Goal: Navigation & Orientation: Find specific page/section

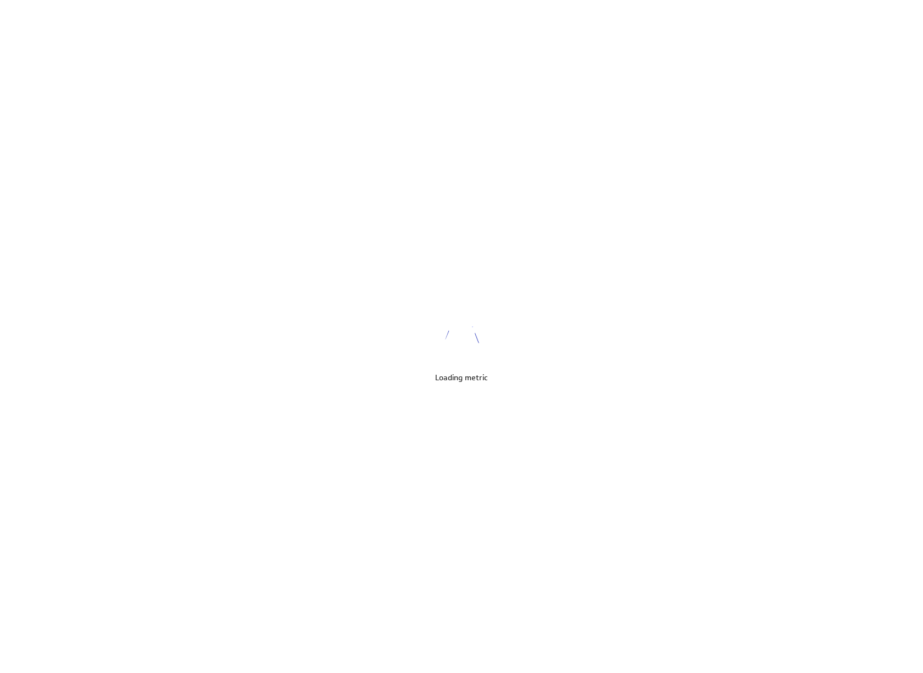
scroll to position [690, 940]
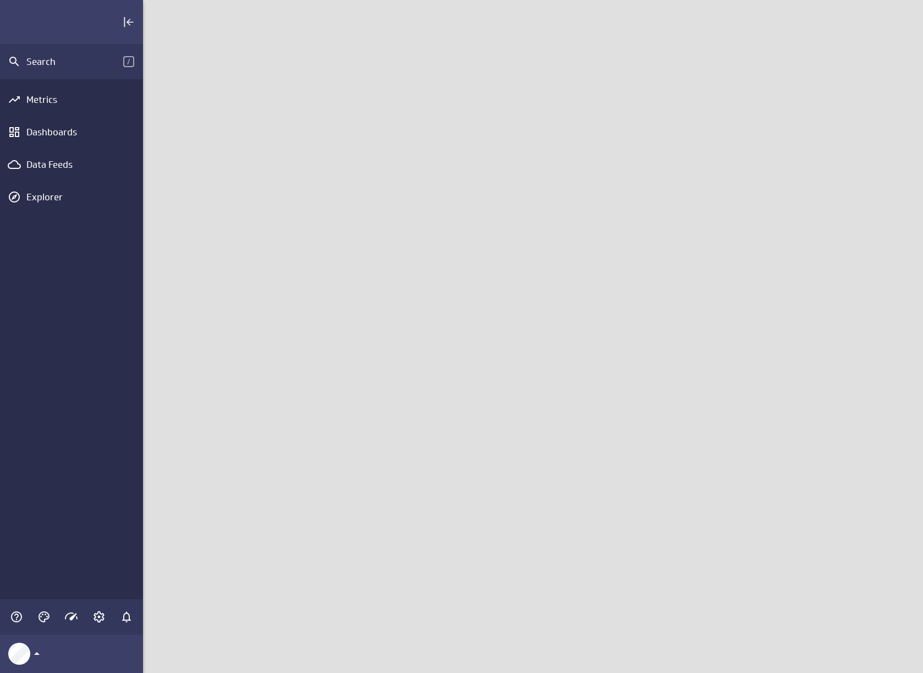
scroll to position [690, 797]
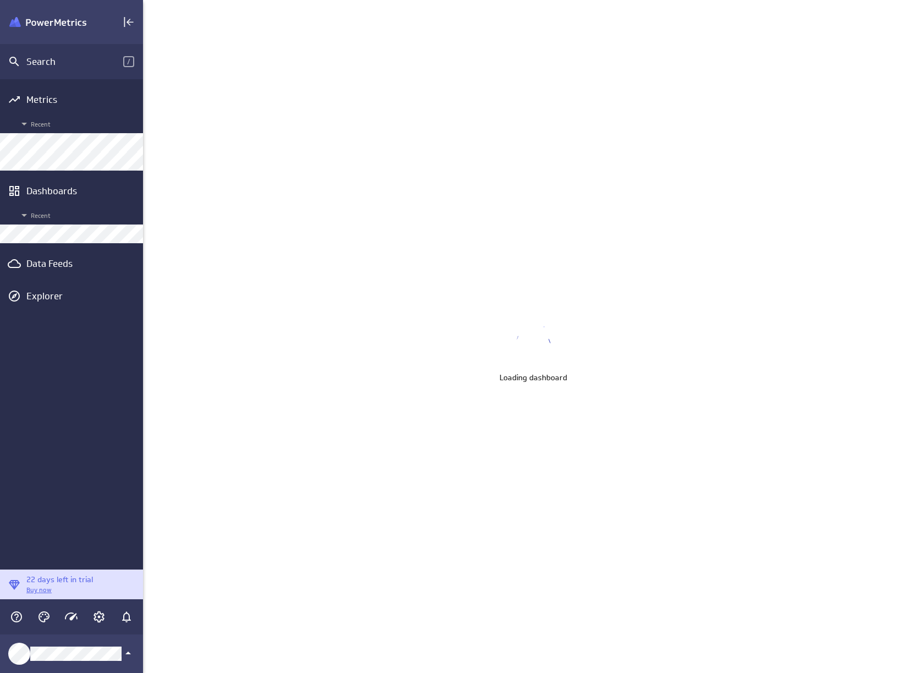
scroll to position [690, 940]
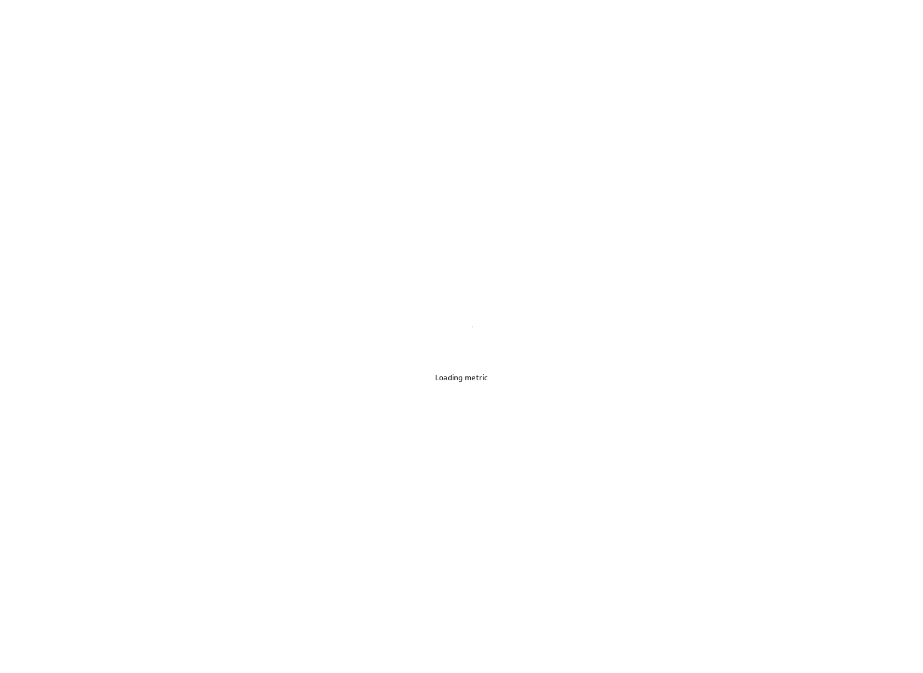
scroll to position [690, 940]
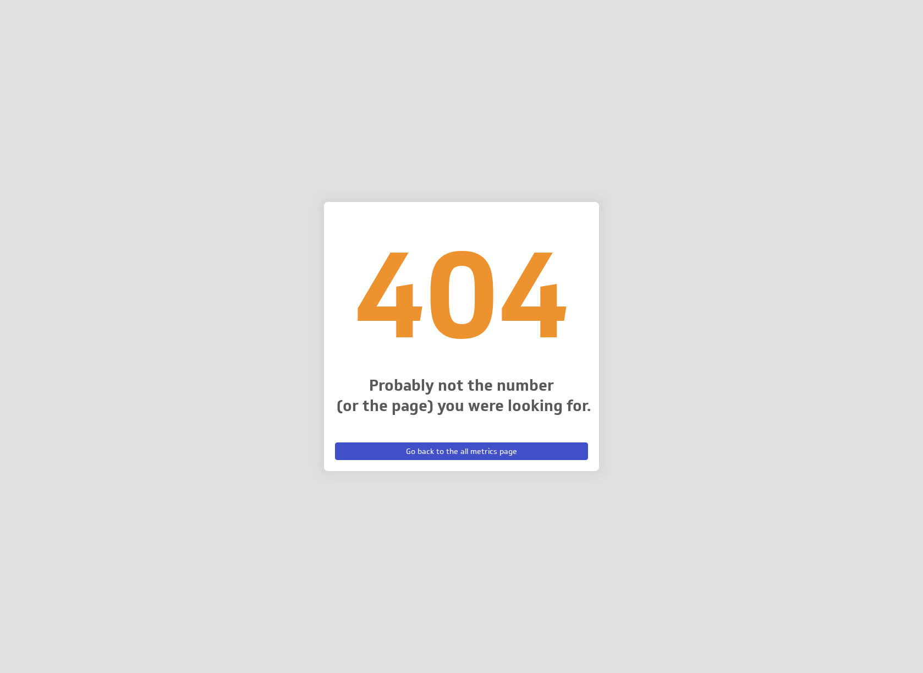
click at [452, 451] on span "Go back to the all metrics page" at bounding box center [461, 451] width 111 height 10
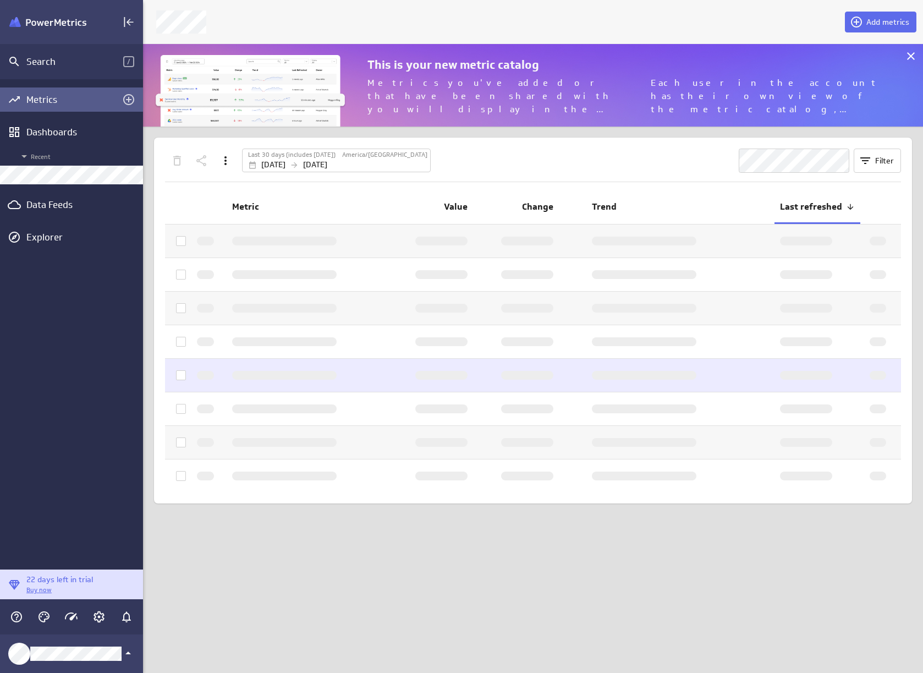
scroll to position [100, 797]
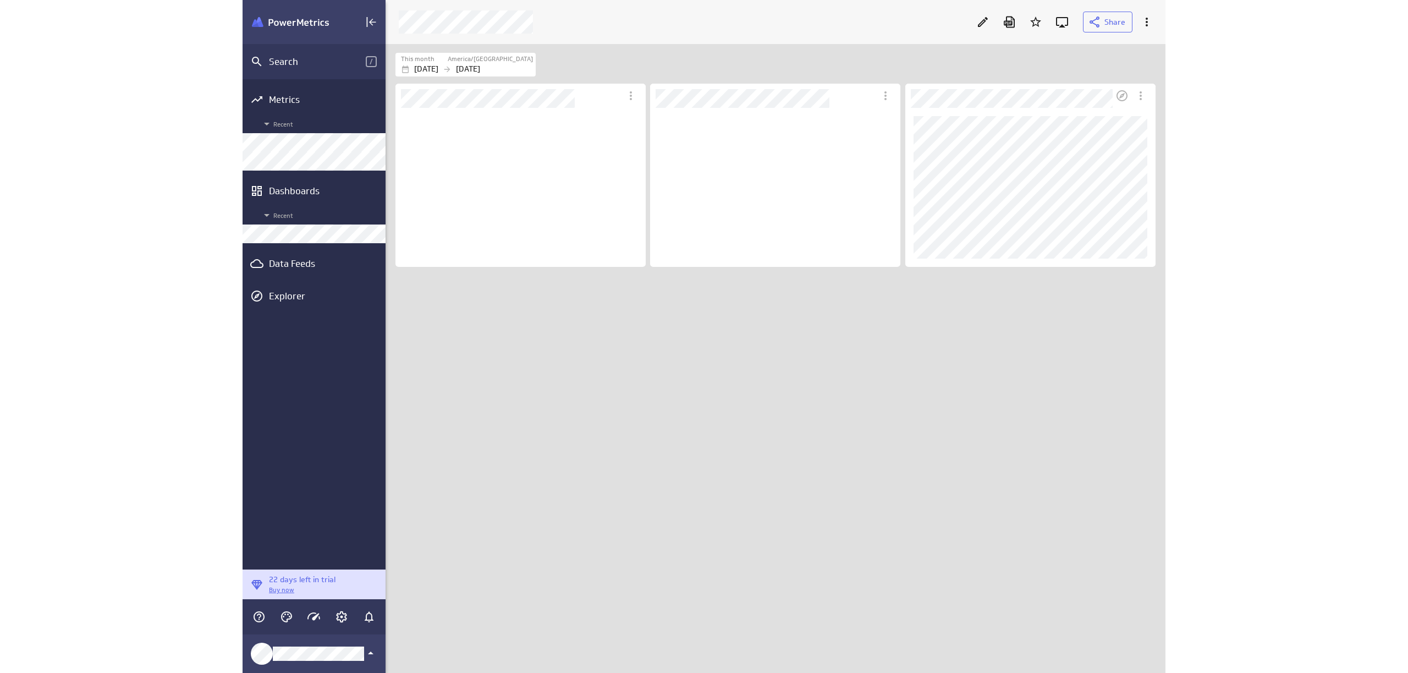
scroll to position [159, 251]
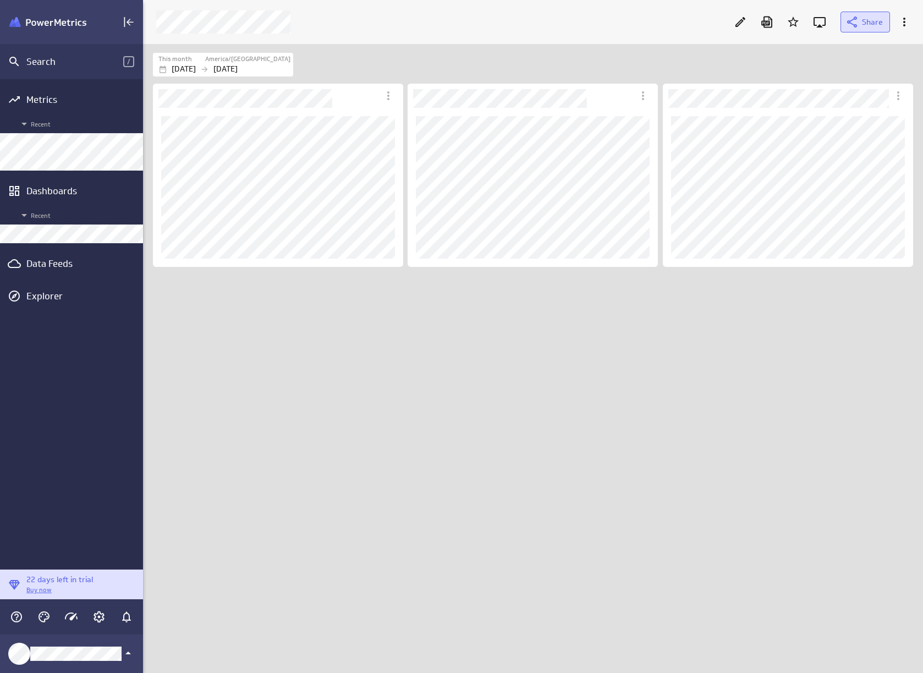
click at [852, 16] on icon at bounding box center [851, 21] width 13 height 13
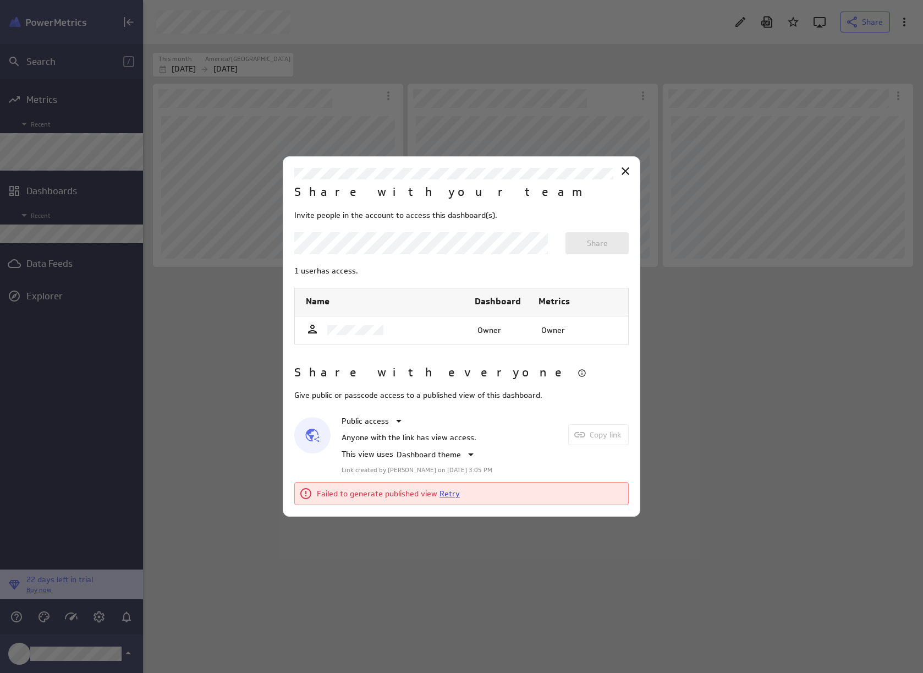
click at [441, 495] on link "Retry" at bounding box center [449, 493] width 20 height 10
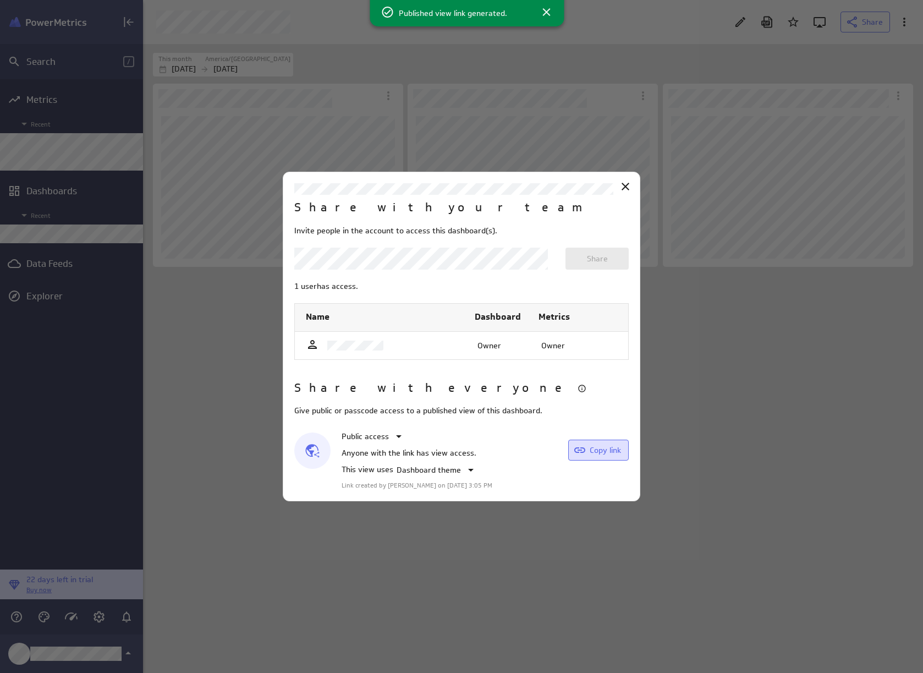
click at [604, 449] on span "Copy link" at bounding box center [605, 450] width 31 height 10
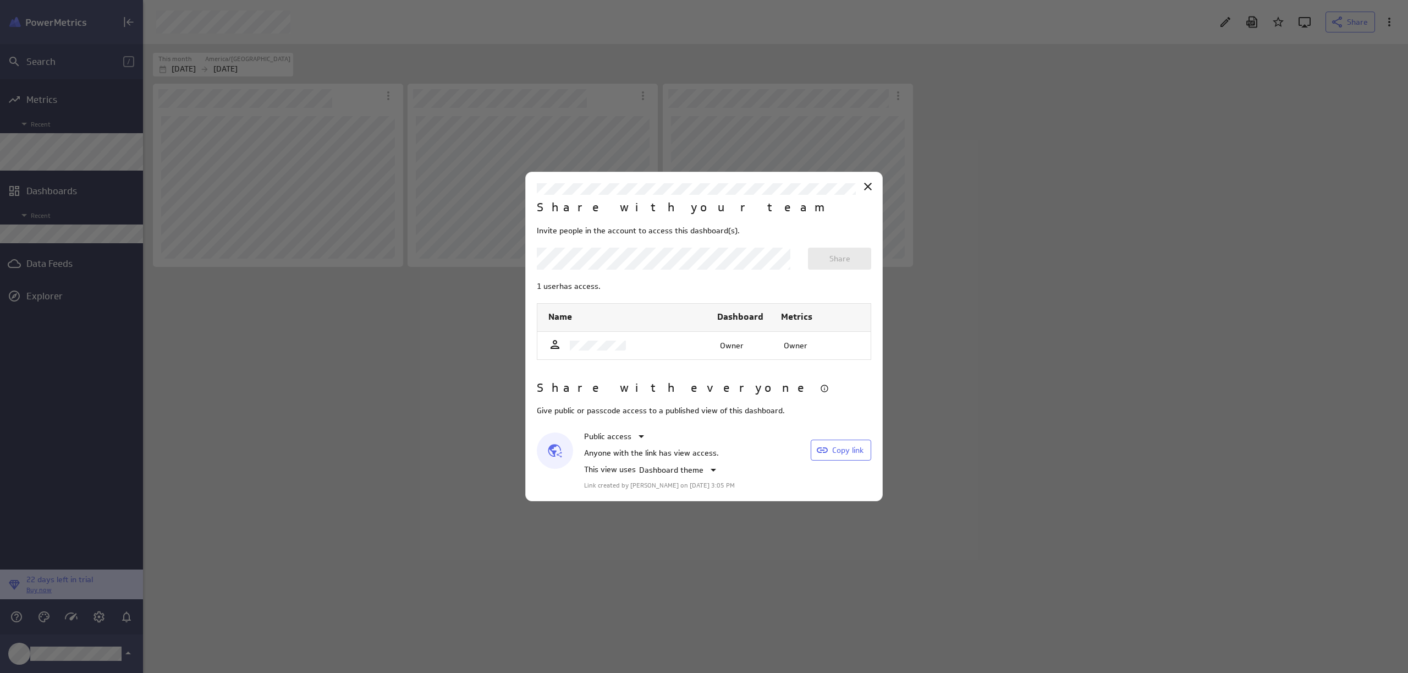
scroll to position [690, 1282]
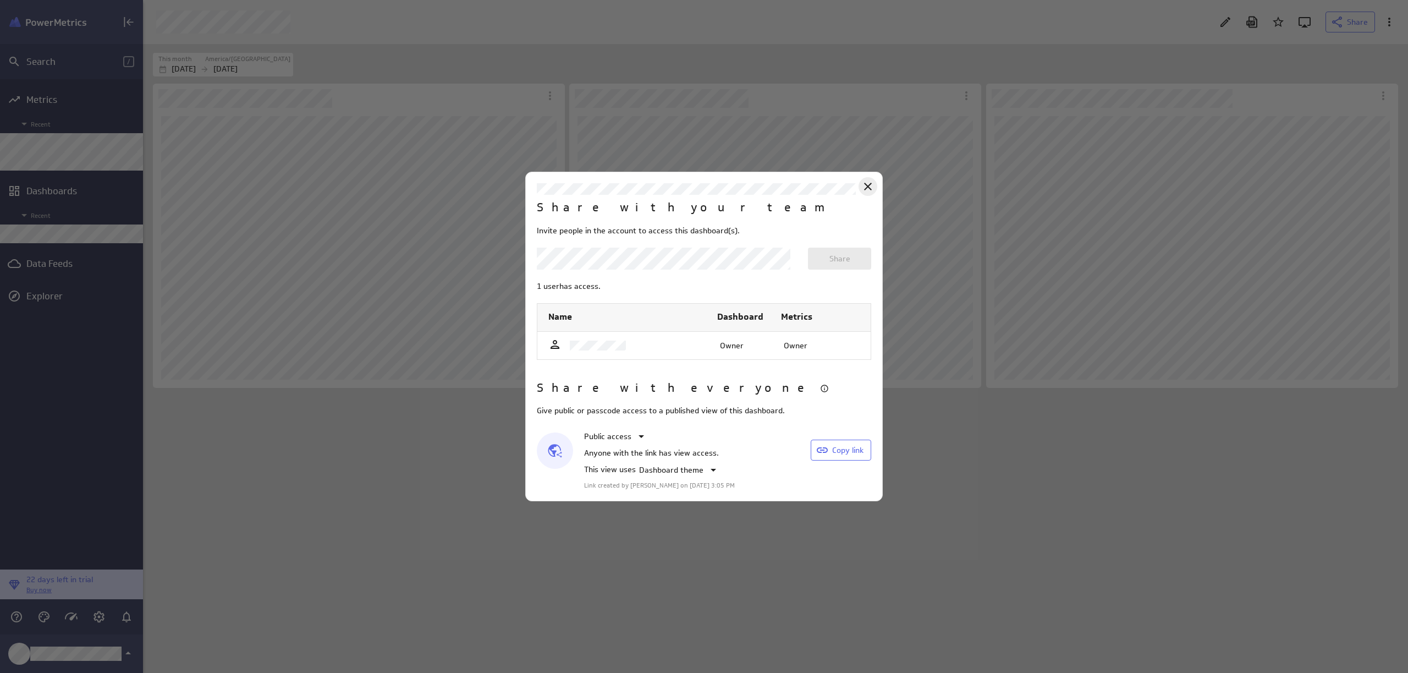
click at [869, 188] on icon "Close" at bounding box center [867, 186] width 13 height 13
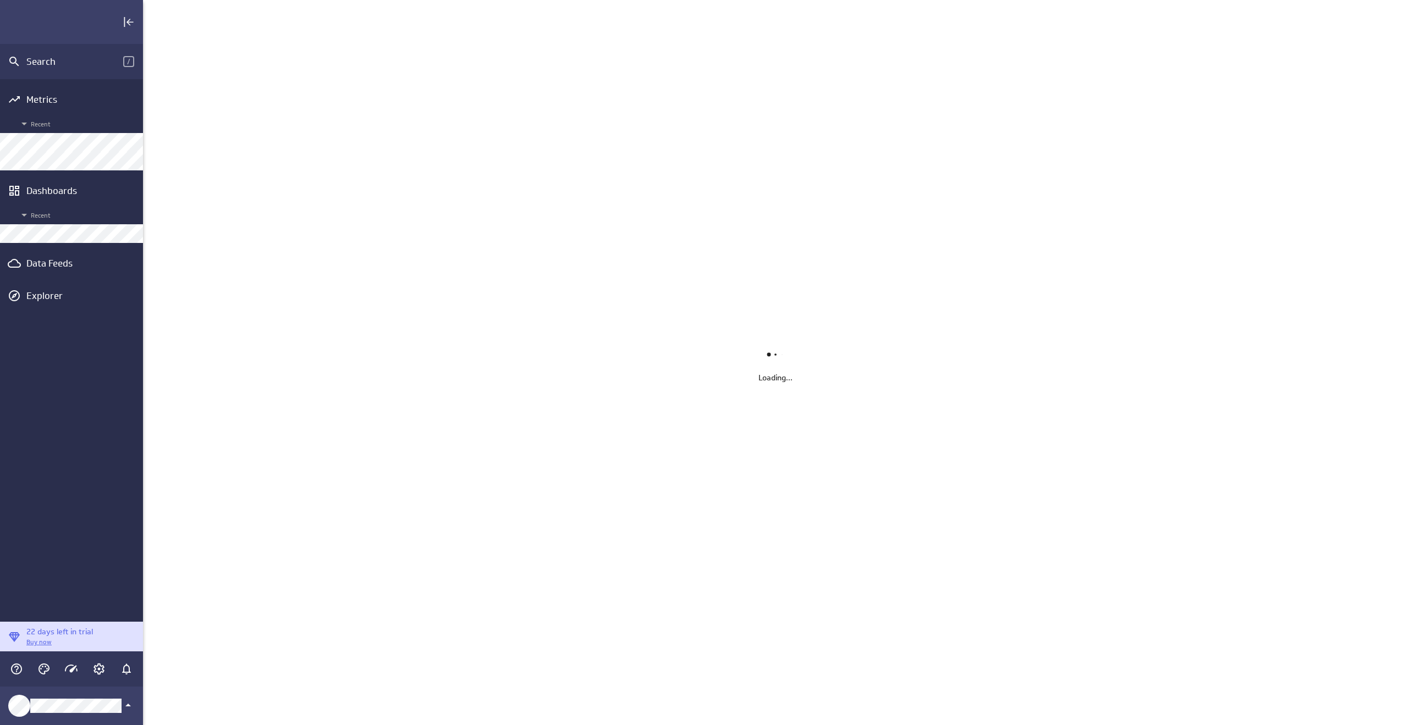
scroll to position [742, 1282]
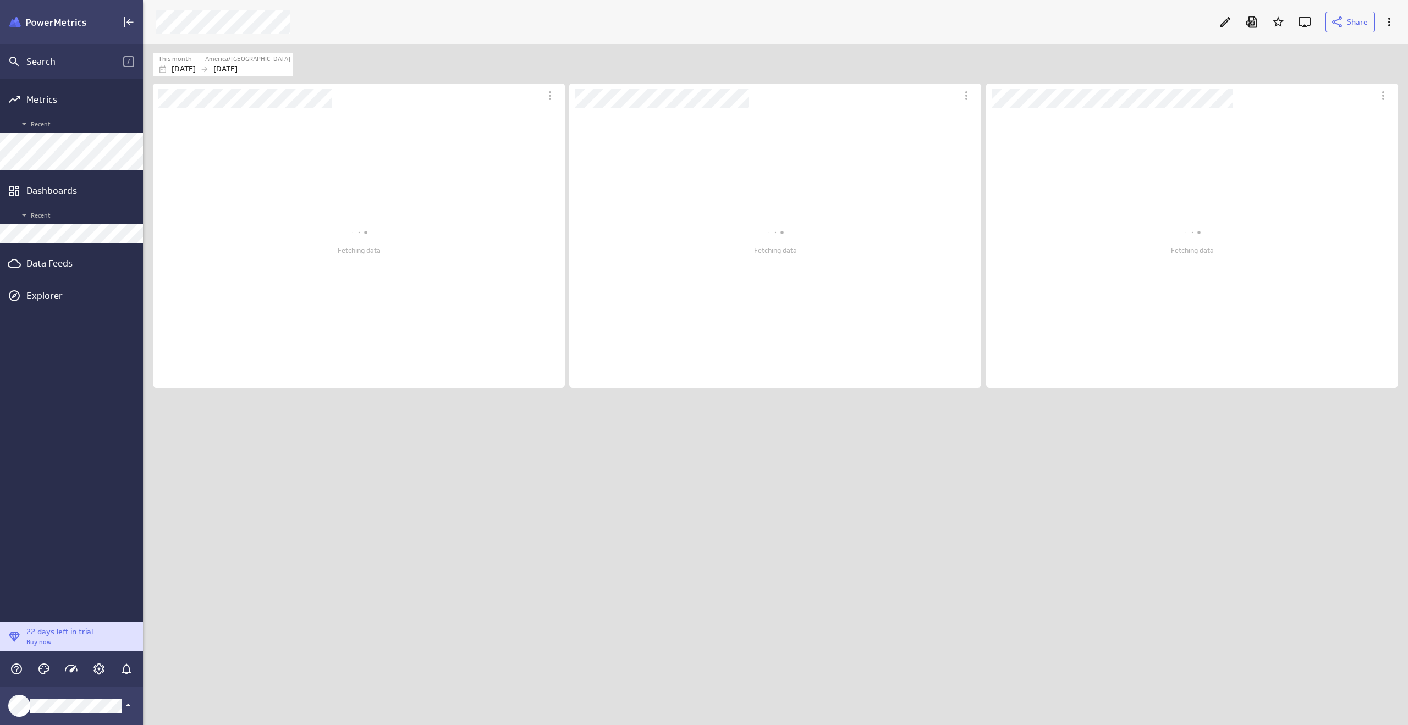
scroll to position [698, 1282]
click at [68, 678] on div "Sign out" at bounding box center [72, 670] width 126 height 26
